Goal: Task Accomplishment & Management: Manage account settings

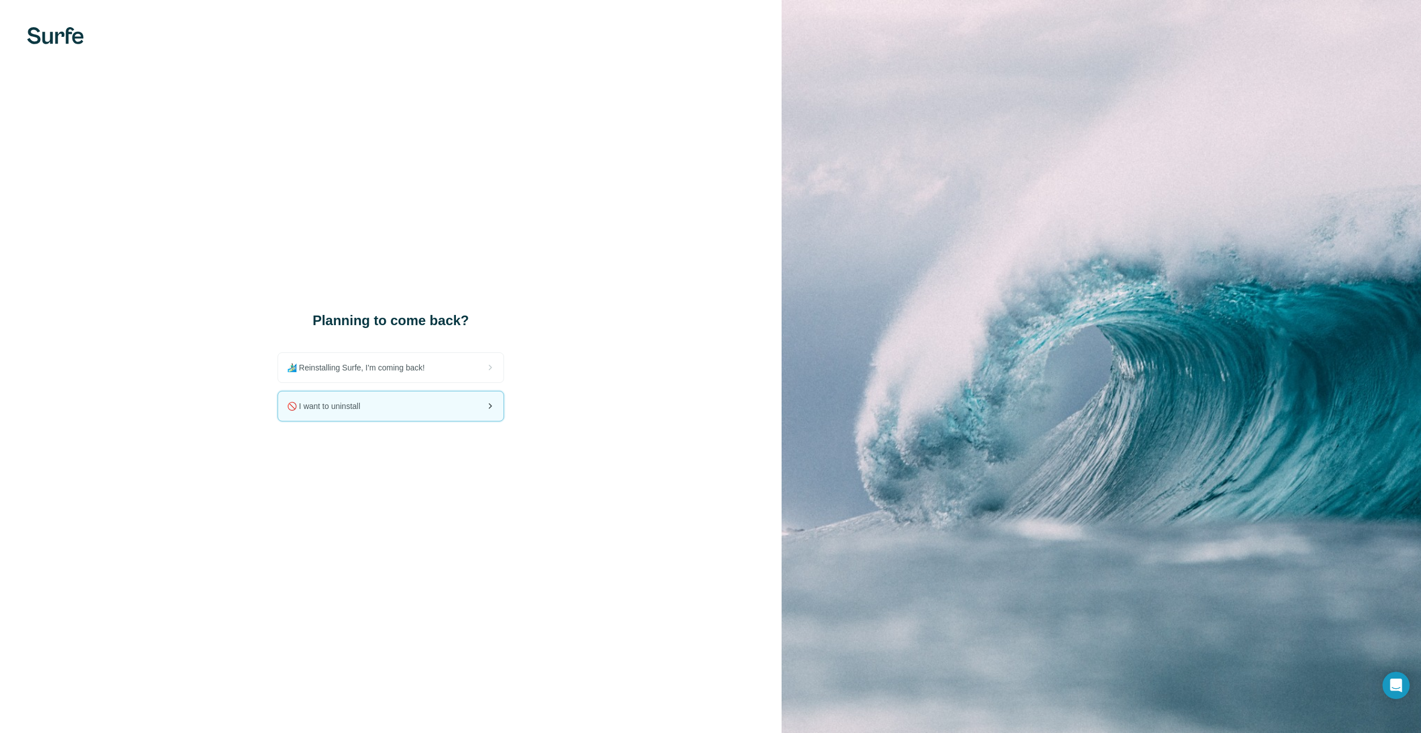
click at [375, 409] on div "🚫 I want to uninstall" at bounding box center [390, 405] width 225 height 29
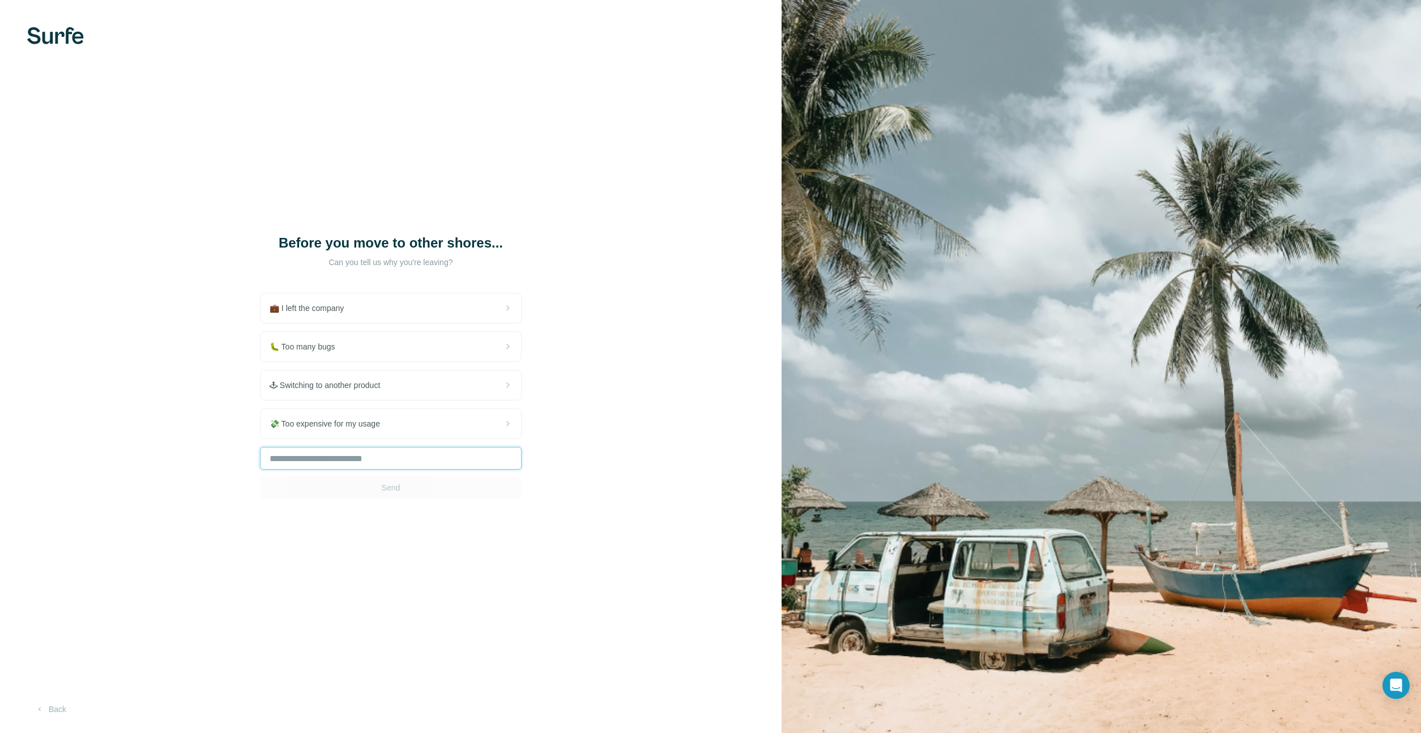
click at [394, 464] on input "text" at bounding box center [391, 458] width 262 height 23
type input "**"
click at [381, 493] on button "Send" at bounding box center [391, 487] width 262 height 23
